Goal: Task Accomplishment & Management: Use online tool/utility

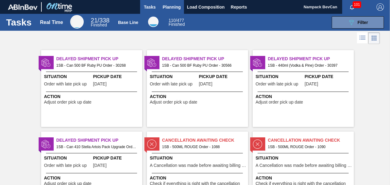
click at [169, 7] on span "Planning" at bounding box center [172, 6] width 18 height 7
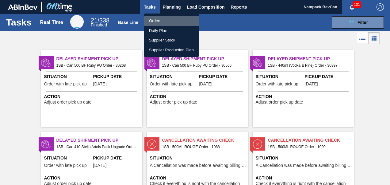
click at [155, 21] on li "Orders" at bounding box center [171, 21] width 55 height 10
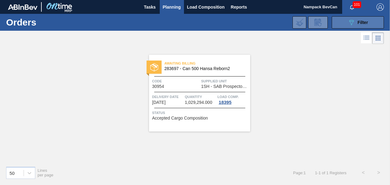
click at [352, 22] on icon "089F7B8B-B2A5-4AFE-B5C0-19BA573D28AC" at bounding box center [351, 22] width 7 height 7
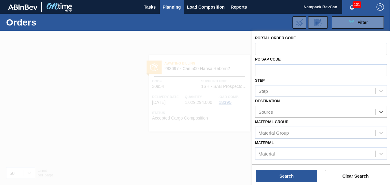
type input "m"
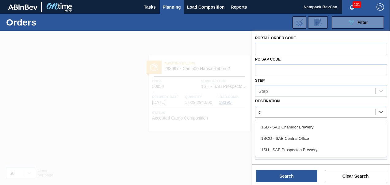
type input "ch"
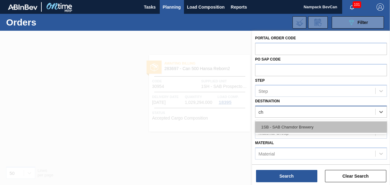
click at [301, 130] on div "1SB - SAB Chamdor Brewery" at bounding box center [321, 126] width 132 height 11
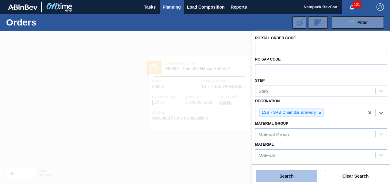
click at [294, 175] on button "Search" at bounding box center [286, 176] width 61 height 12
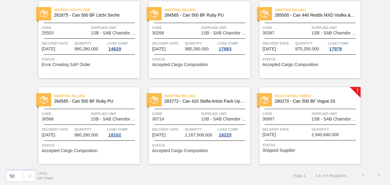
scroll to position [55, 0]
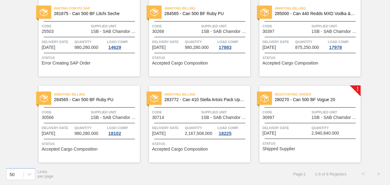
click at [296, 120] on div "Negotiating Order 280270 - Can 500 BF Vogue 20 Code 30997 Supplied Unit 1SB - S…" at bounding box center [309, 124] width 101 height 77
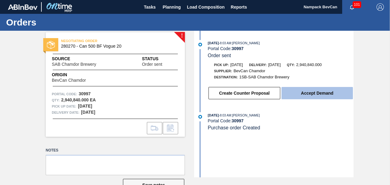
click at [314, 96] on button "Accept Demand" at bounding box center [317, 93] width 71 height 12
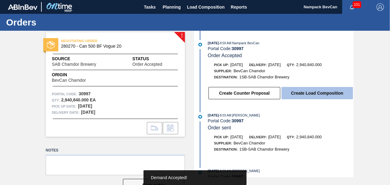
click at [318, 95] on button "Create Load Composition" at bounding box center [317, 93] width 71 height 12
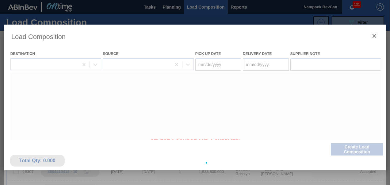
type Date "[DATE]"
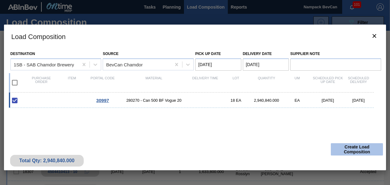
click at [355, 148] on button "Create Load Composition" at bounding box center [357, 149] width 52 height 12
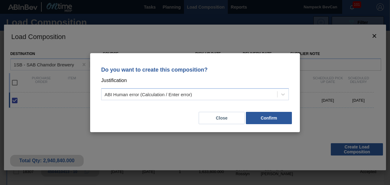
click at [267, 124] on div "Close Confirm" at bounding box center [195, 114] width 195 height 21
click at [269, 118] on button "Confirm" at bounding box center [269, 118] width 46 height 12
